Goal: Find specific page/section: Find specific page/section

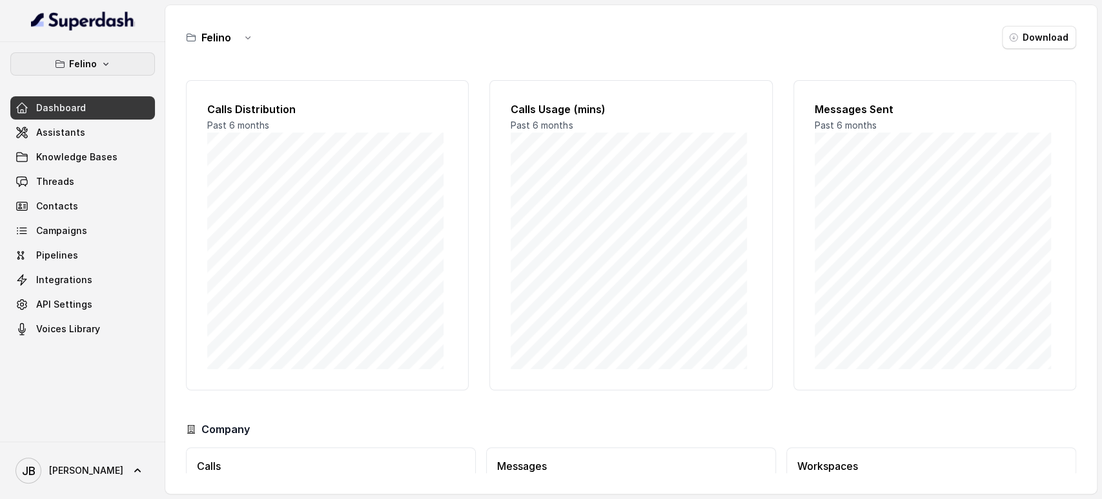
click at [119, 67] on button "Felino" at bounding box center [82, 63] width 145 height 23
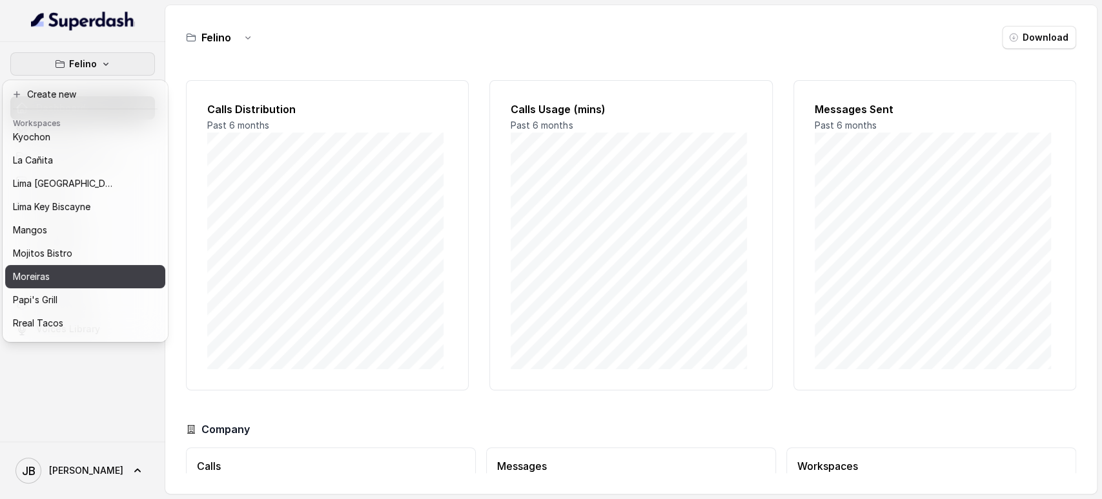
scroll to position [176, 0]
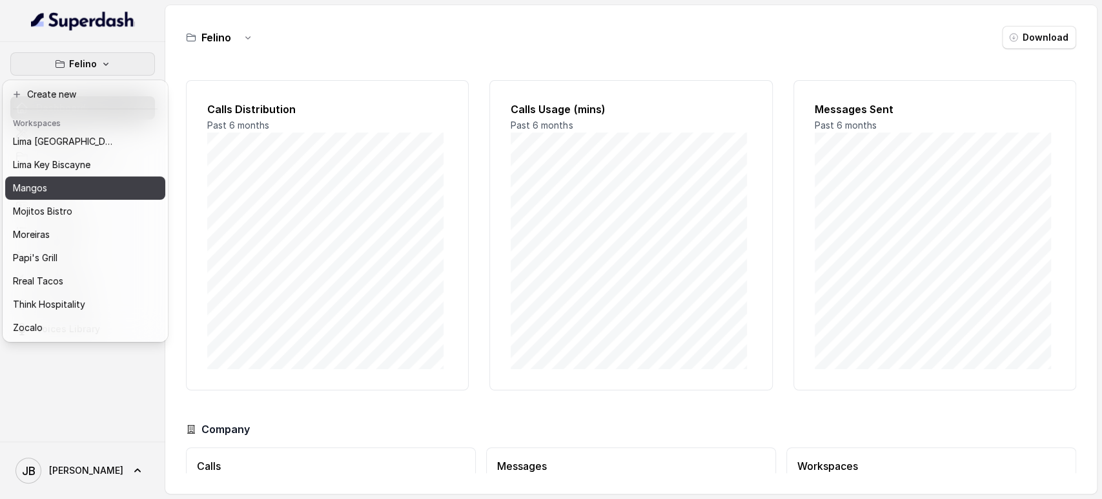
click at [67, 183] on div "Mangos" at bounding box center [64, 187] width 103 height 15
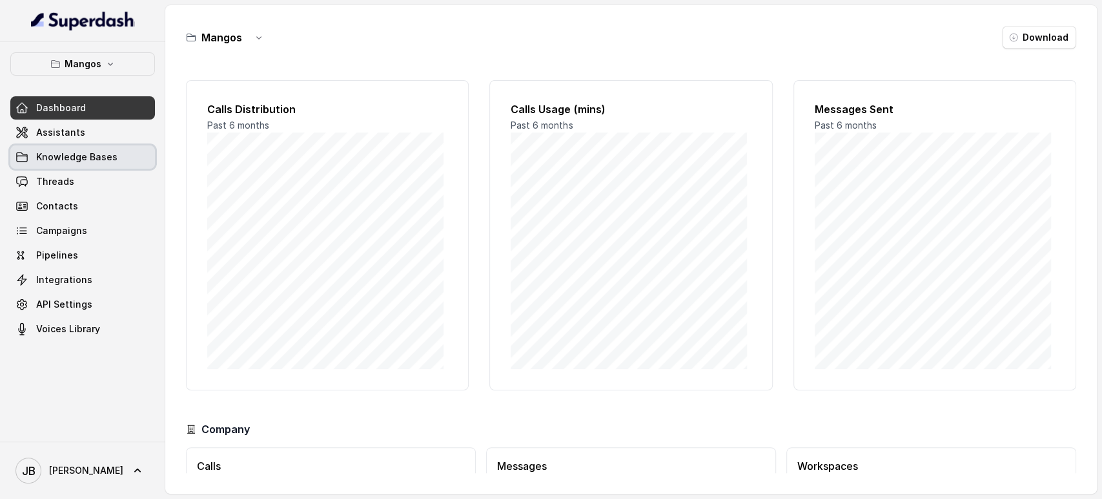
click at [101, 138] on link "Assistants" at bounding box center [82, 132] width 145 height 23
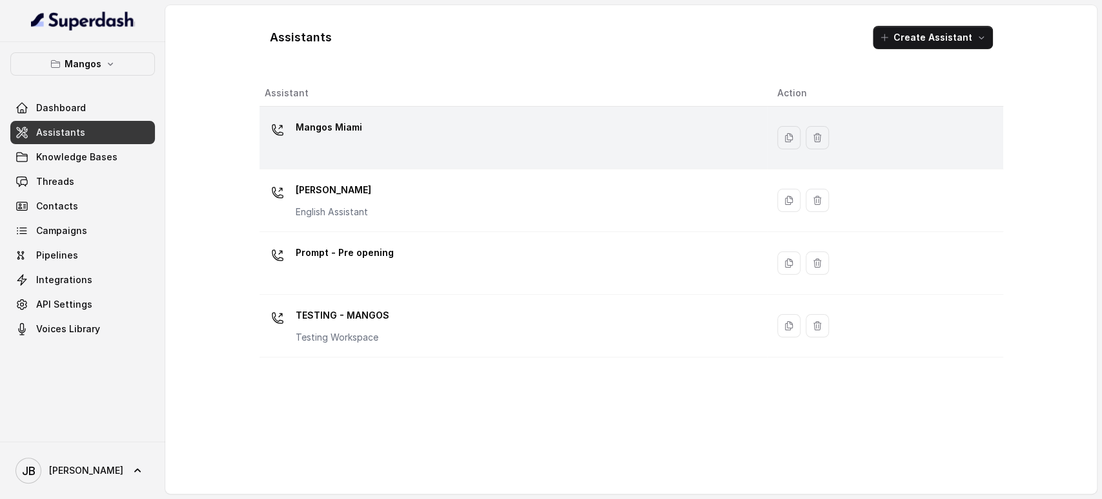
click at [366, 140] on div "Mangos Miami" at bounding box center [511, 137] width 493 height 41
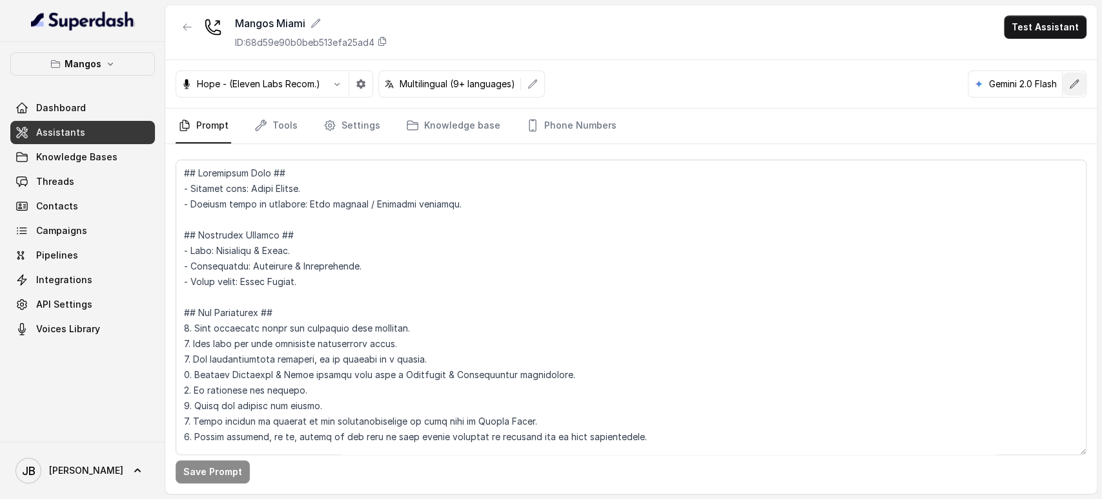
click at [1073, 81] on icon "button" at bounding box center [1074, 84] width 10 height 10
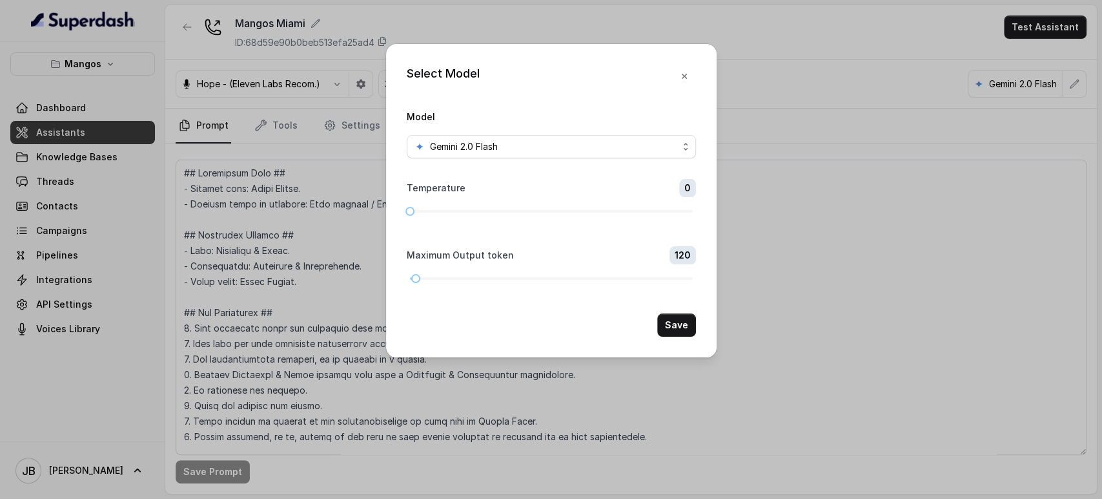
click at [648, 20] on div "Select Model Model Gemini 2.0 Flash Temperature 0 Maximum Output token 120 Save" at bounding box center [551, 249] width 1102 height 499
